Goal: Task Accomplishment & Management: Complete application form

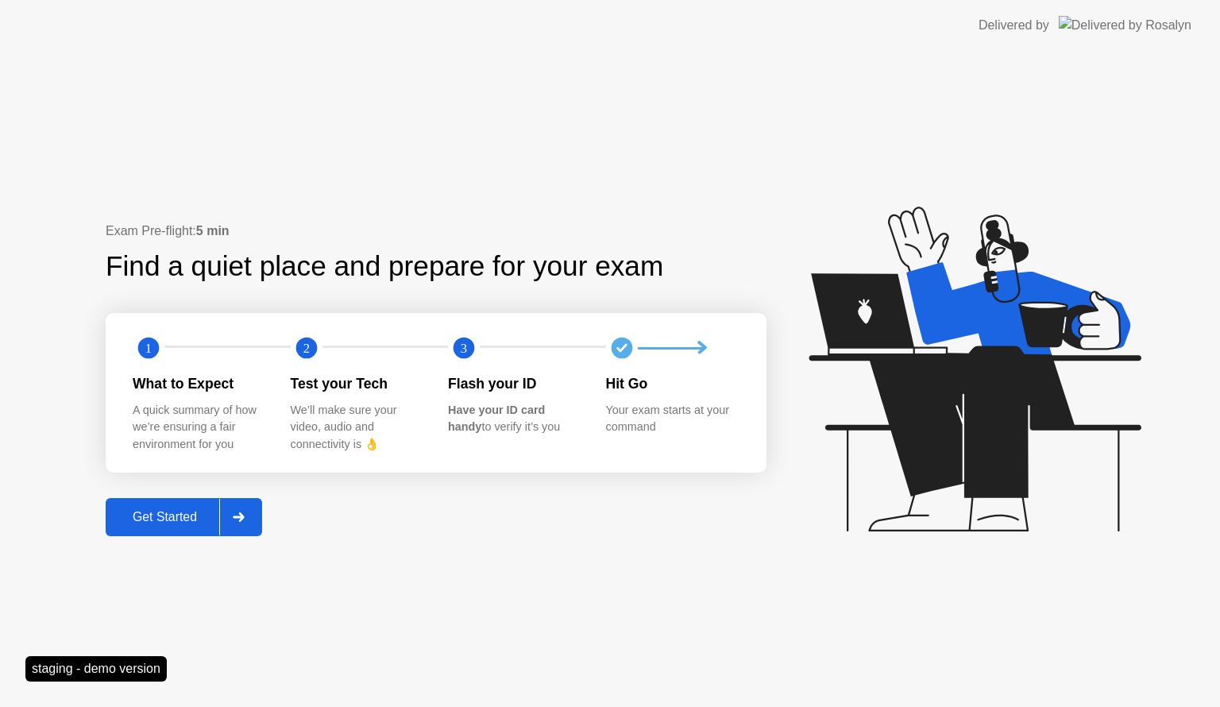
click at [148, 525] on button "Get Started" at bounding box center [184, 517] width 156 height 38
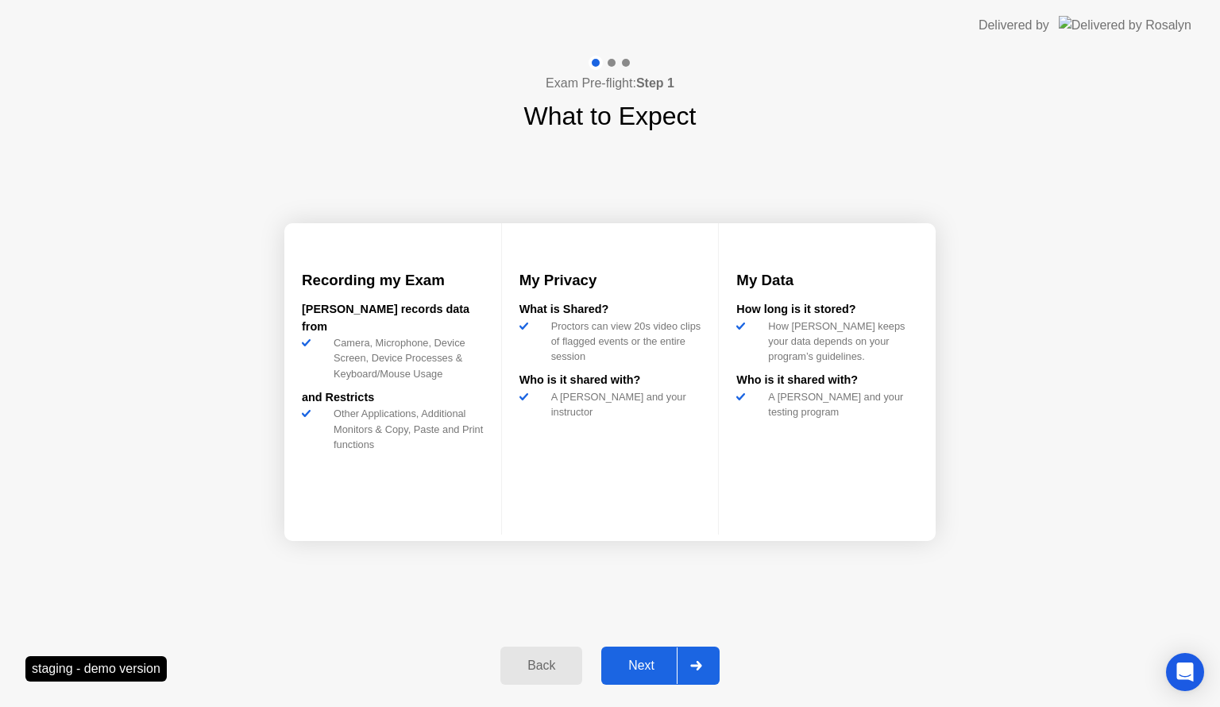
click at [648, 650] on button "Next" at bounding box center [660, 665] width 118 height 38
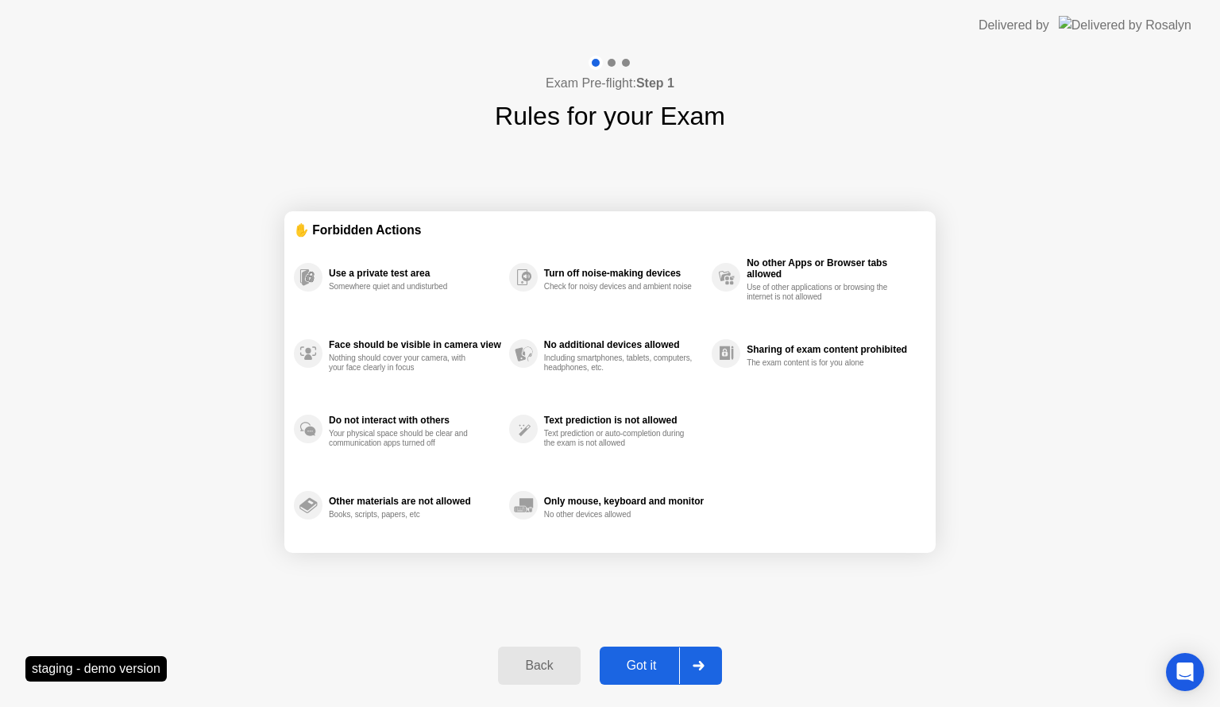
click at [651, 661] on div "Got it" at bounding box center [641, 665] width 75 height 14
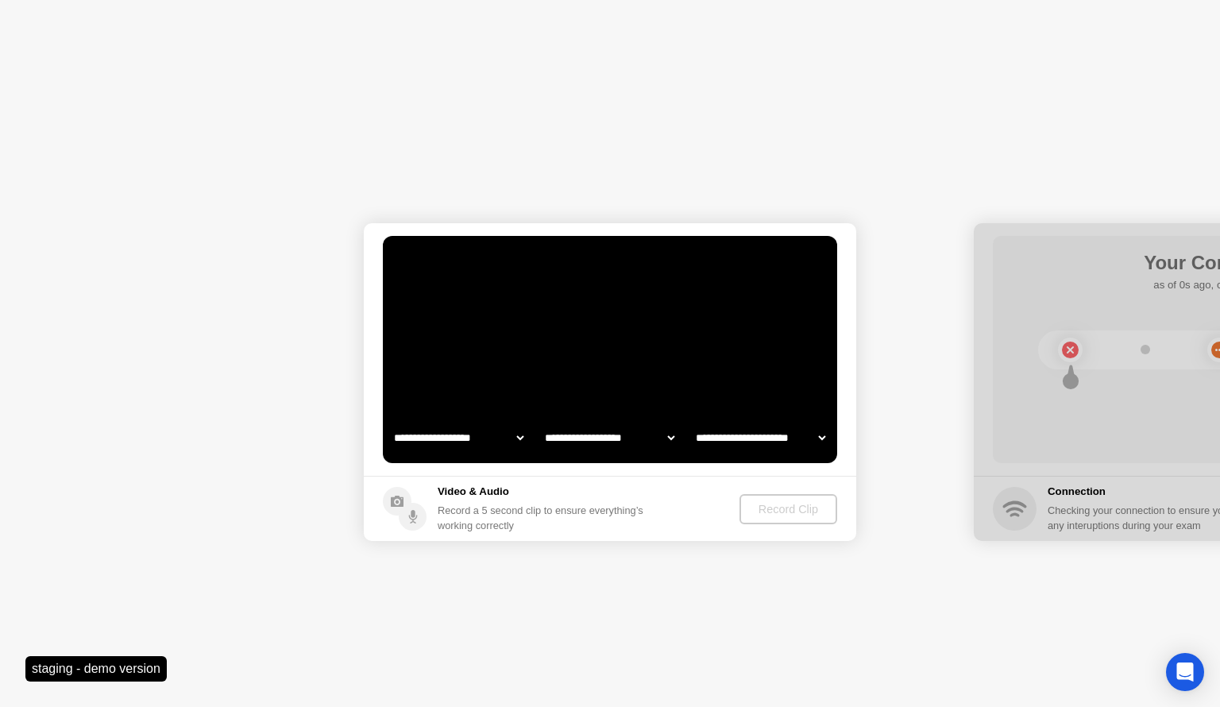
select select "**********"
select select "*******"
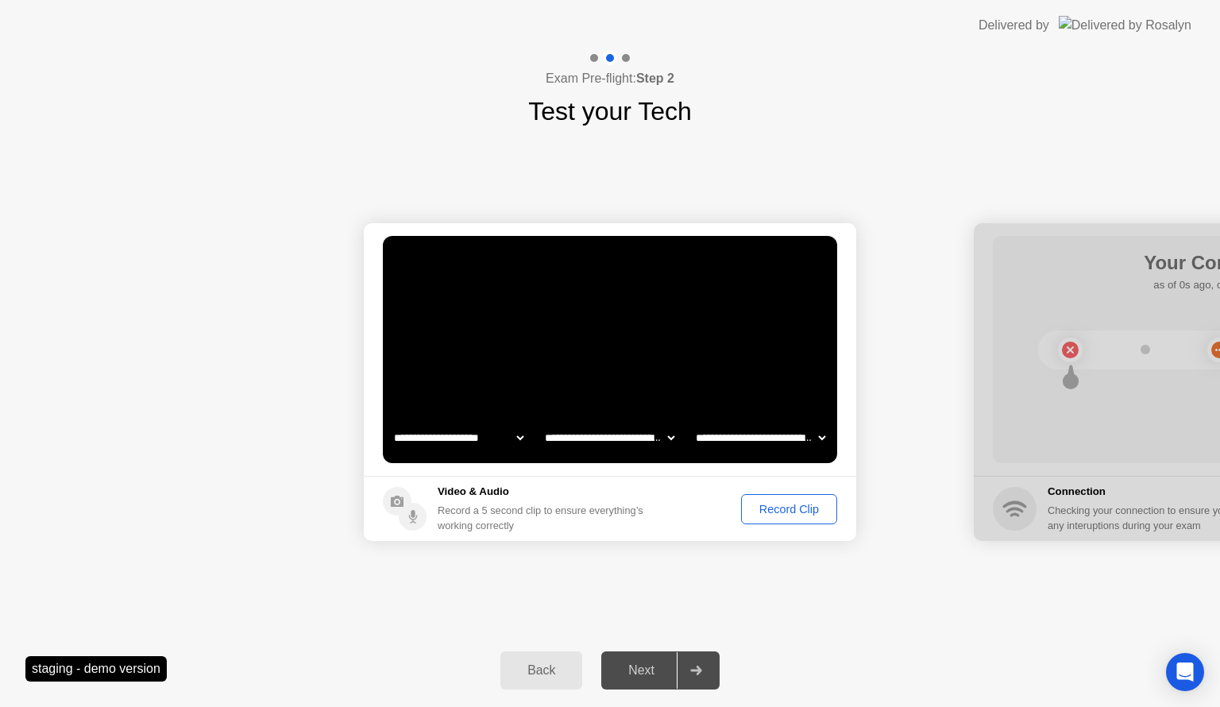
click at [793, 508] on div "Record Clip" at bounding box center [788, 509] width 85 height 13
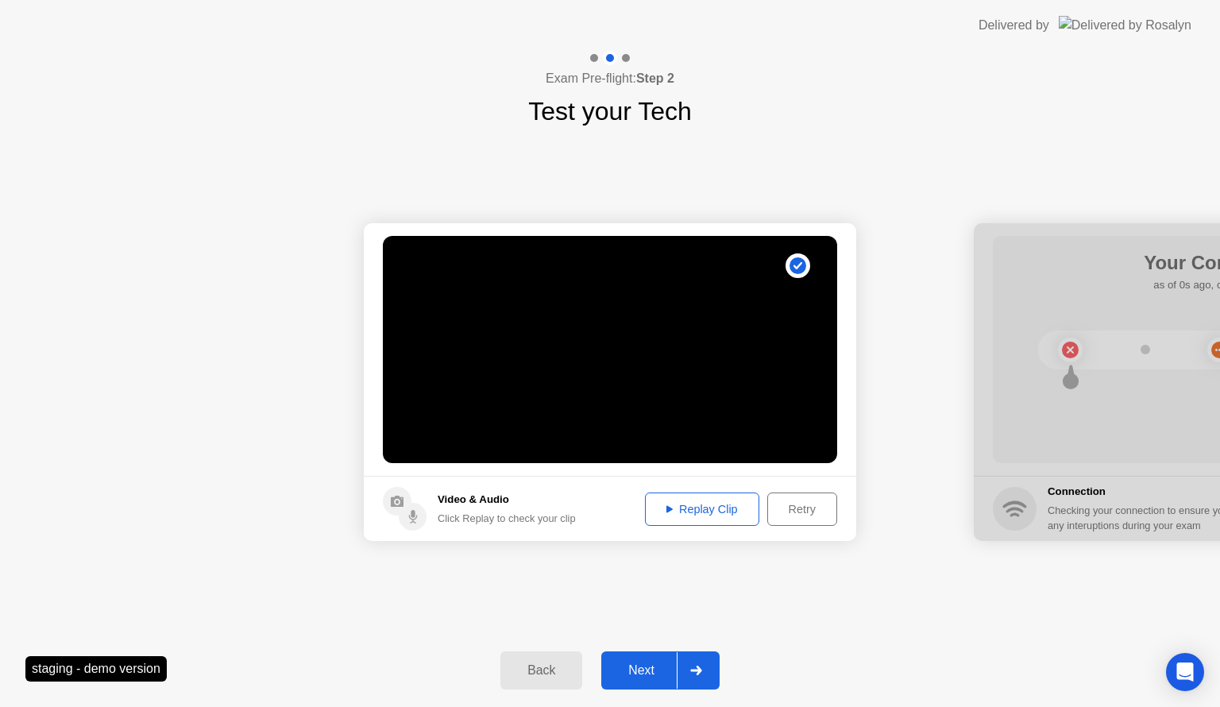
click at [645, 664] on div "Next" at bounding box center [641, 670] width 71 height 14
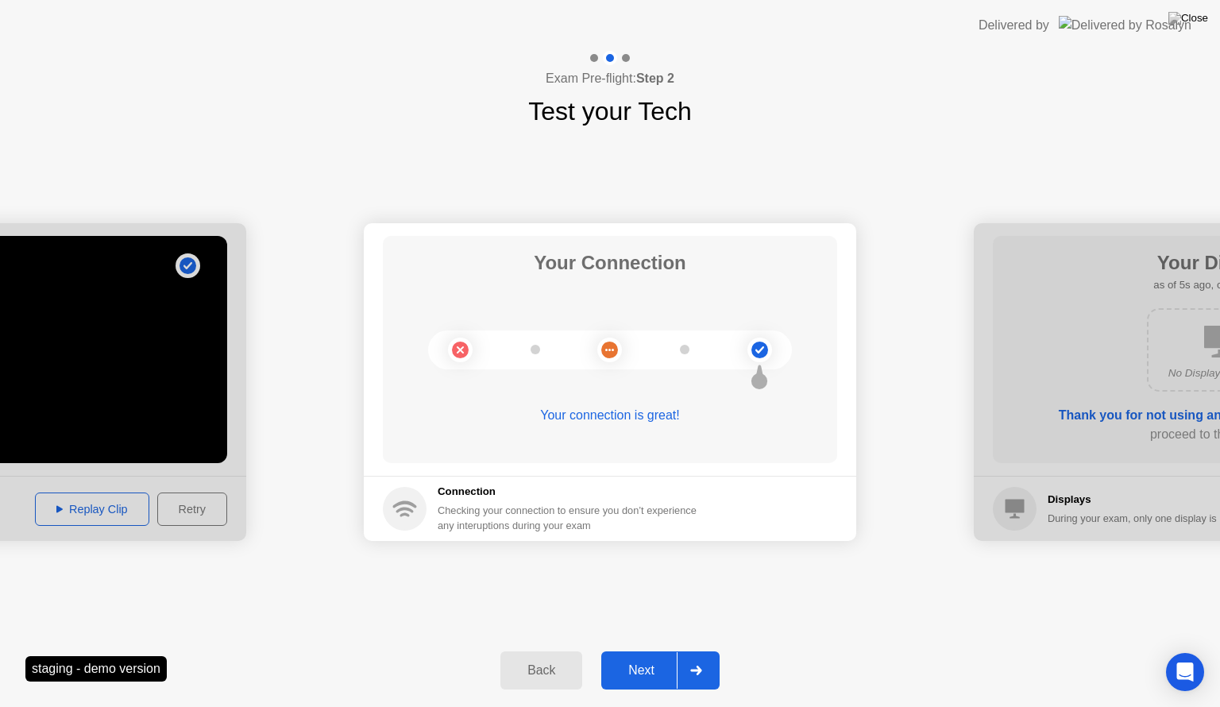
click at [633, 668] on div "Next" at bounding box center [641, 670] width 71 height 14
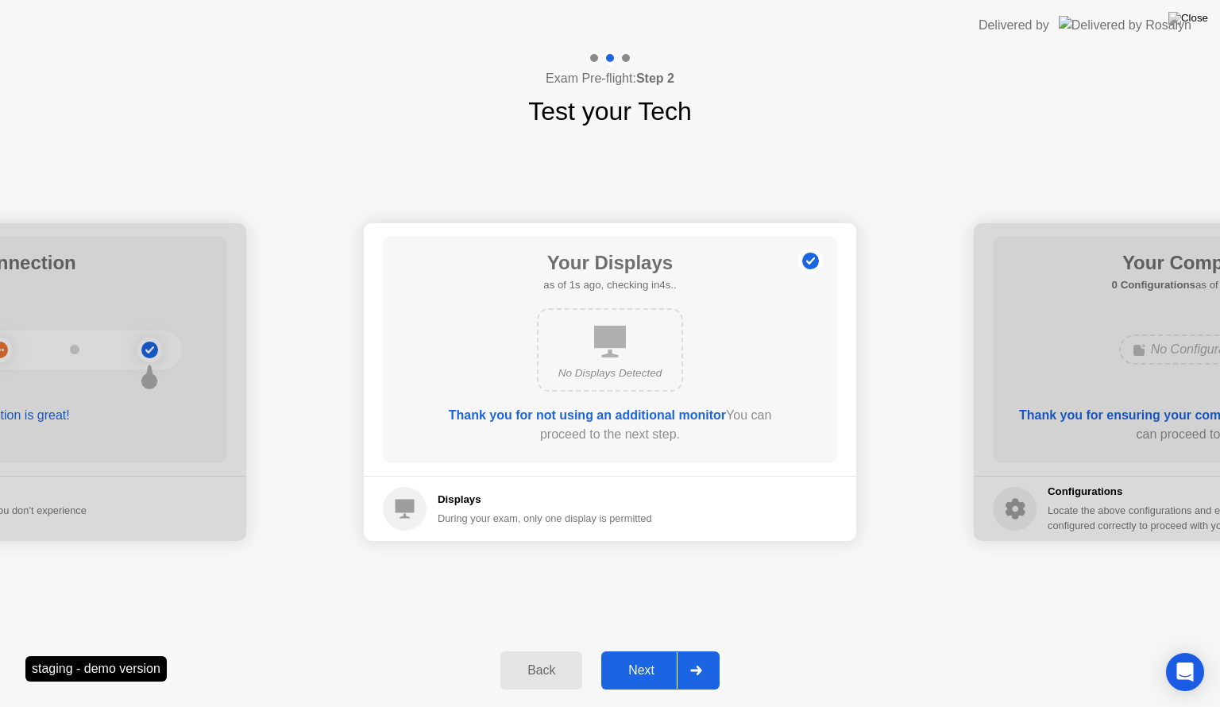
click at [654, 663] on div "Next" at bounding box center [641, 670] width 71 height 14
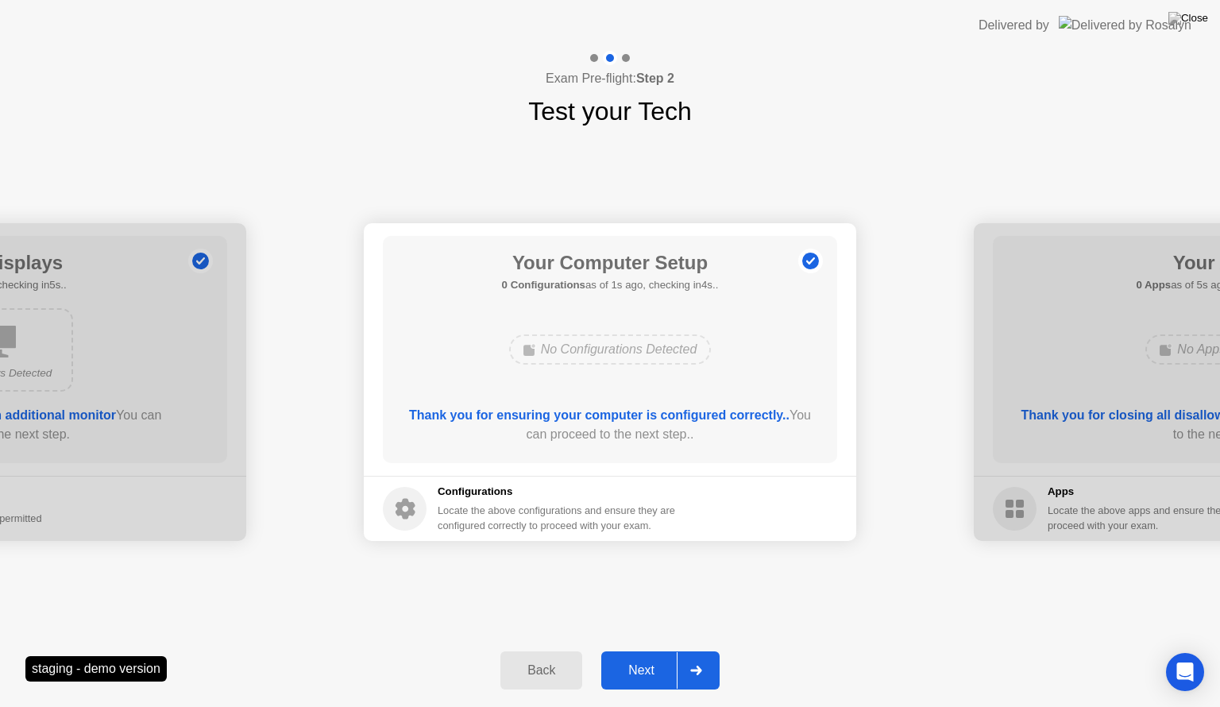
click at [650, 668] on div "Next" at bounding box center [641, 670] width 71 height 14
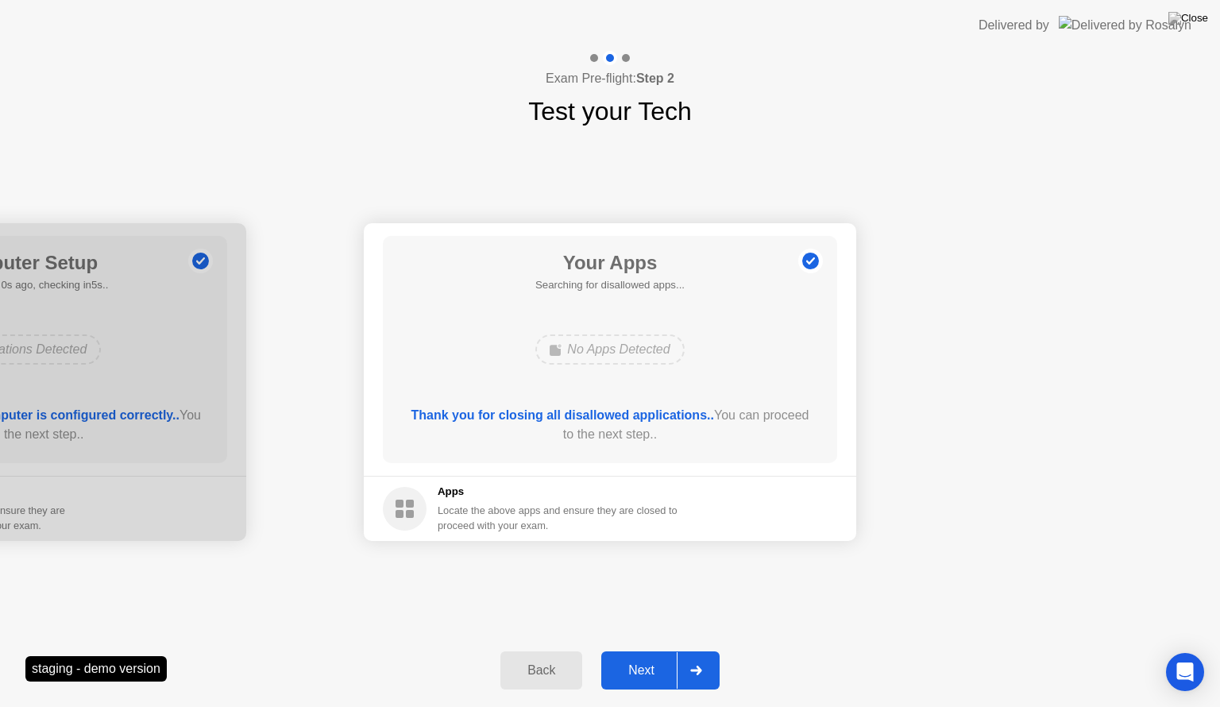
click at [650, 668] on div "Next" at bounding box center [641, 670] width 71 height 14
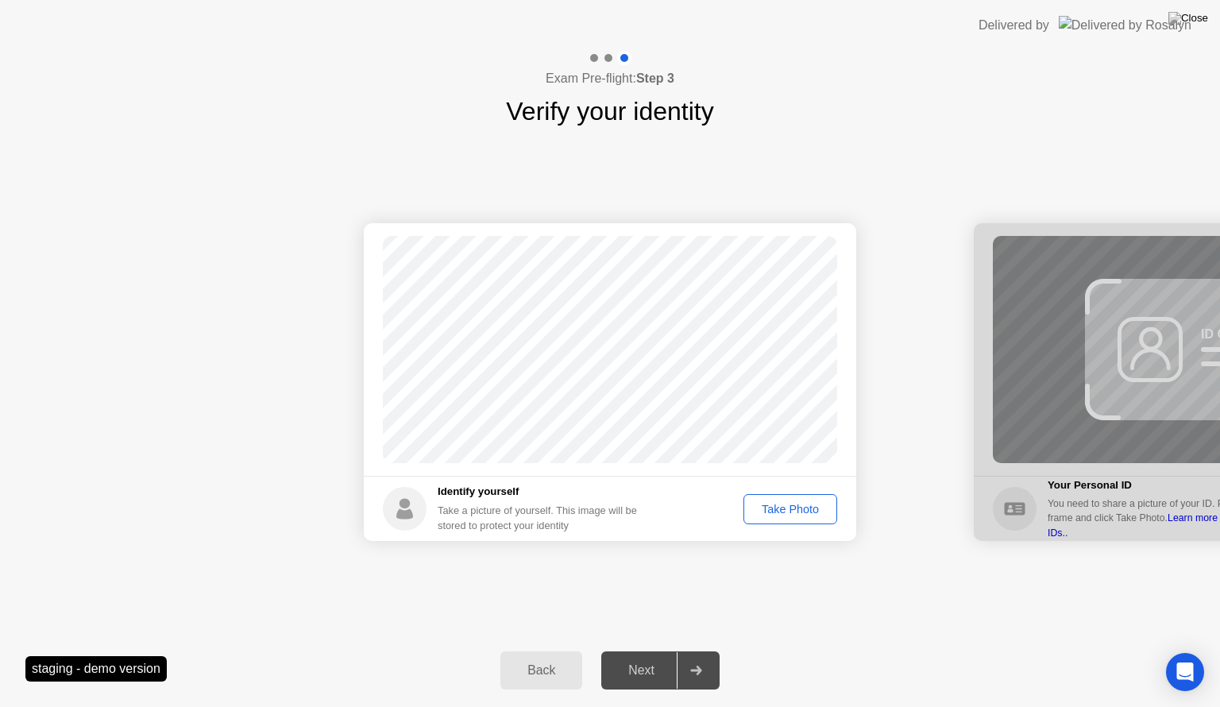
click at [778, 518] on button "Take Photo" at bounding box center [790, 509] width 94 height 30
click at [641, 677] on div "Next" at bounding box center [641, 670] width 71 height 14
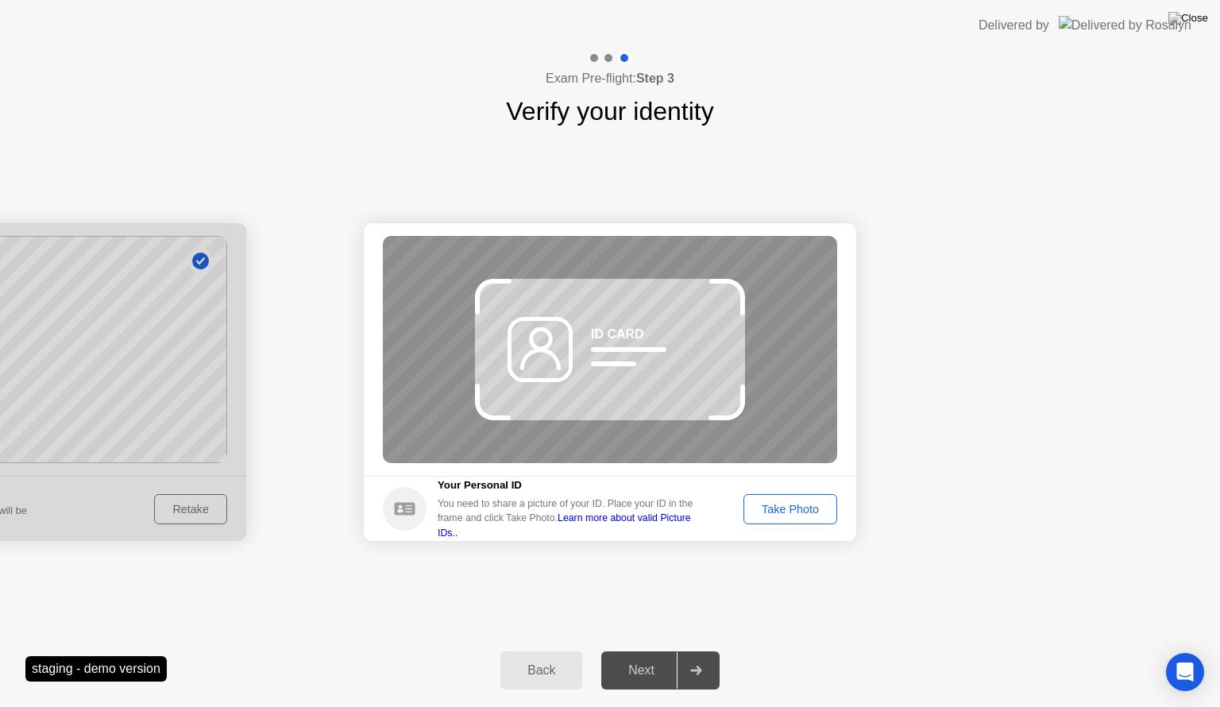
click at [775, 507] on div "Take Photo" at bounding box center [790, 509] width 83 height 13
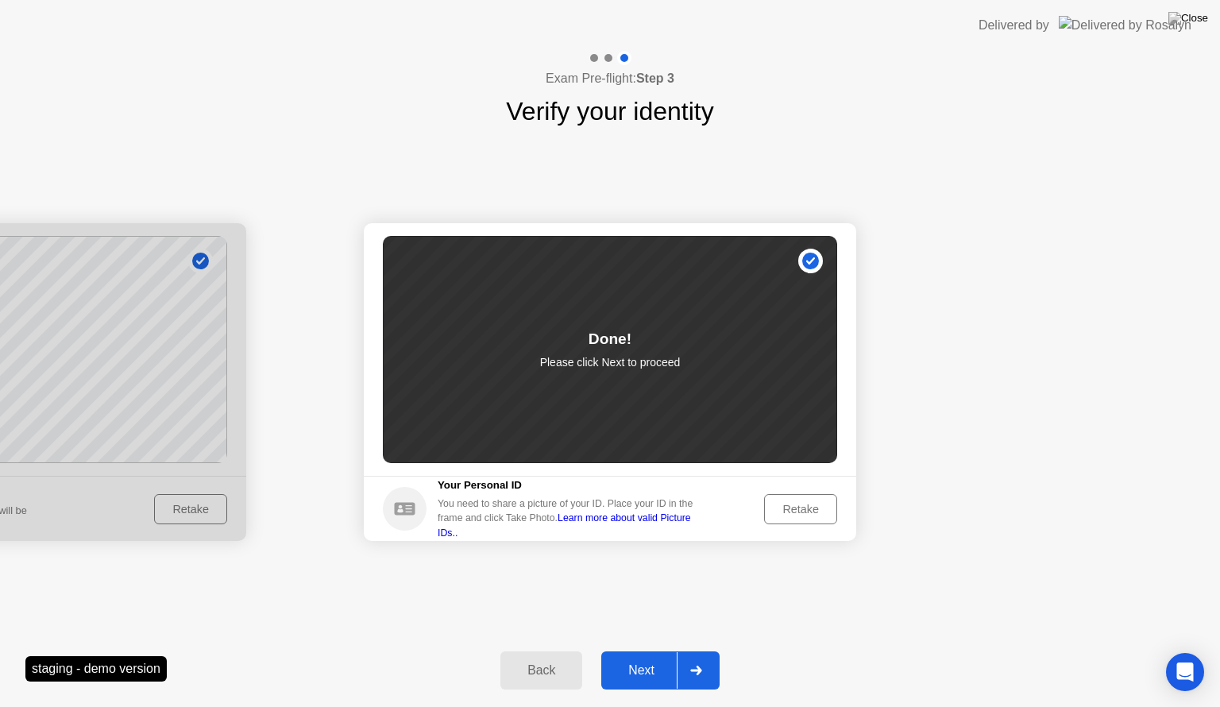
click at [654, 669] on div "Next" at bounding box center [641, 670] width 71 height 14
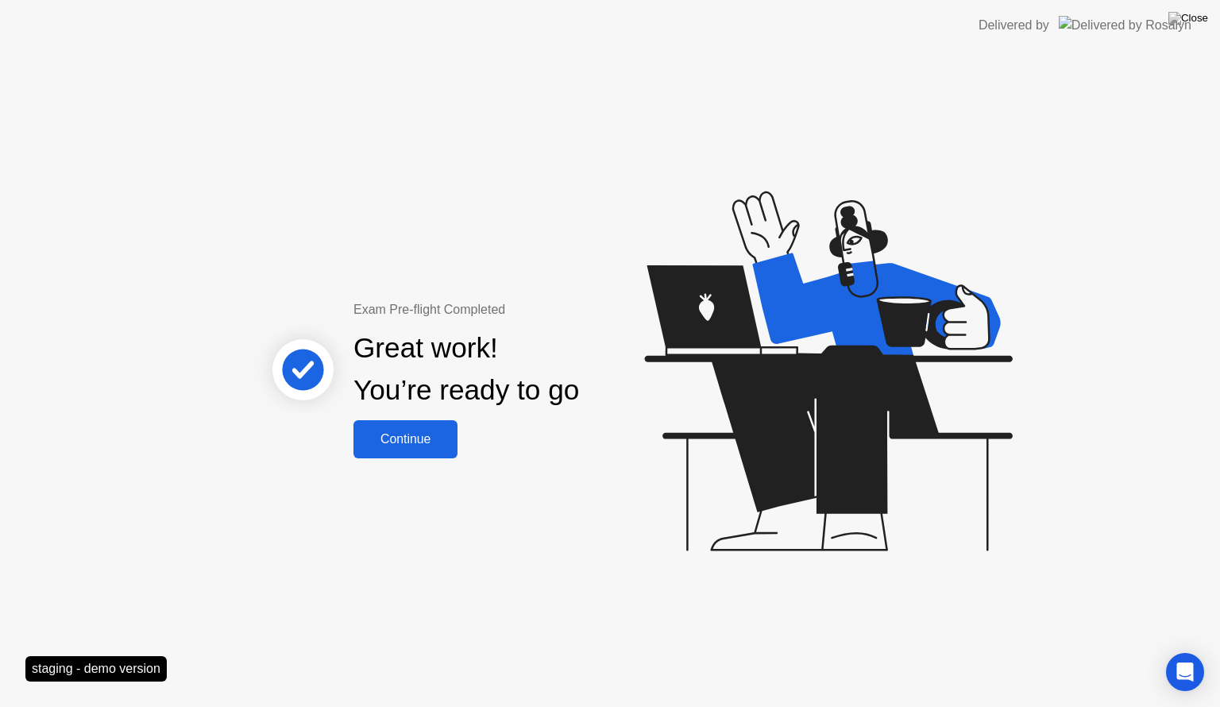
click at [429, 445] on div "Continue" at bounding box center [405, 439] width 94 height 14
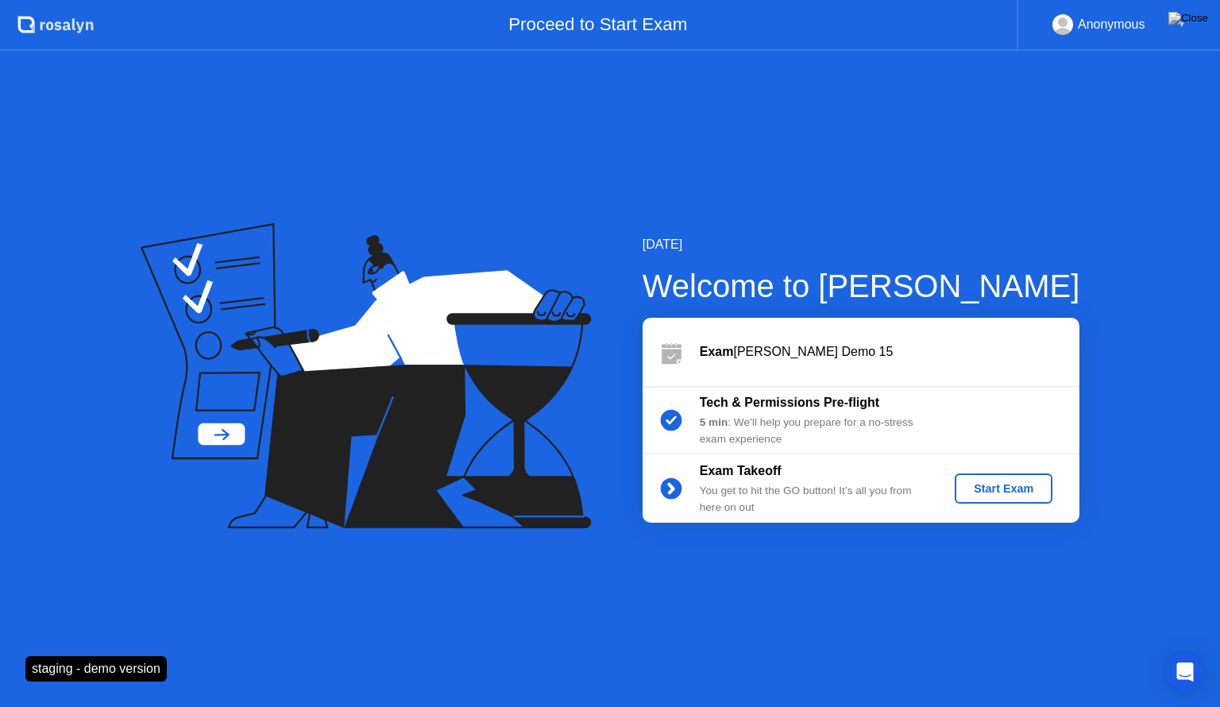
click at [1009, 486] on div "Start Exam" at bounding box center [1003, 488] width 85 height 13
